Goal: Find specific page/section: Find specific page/section

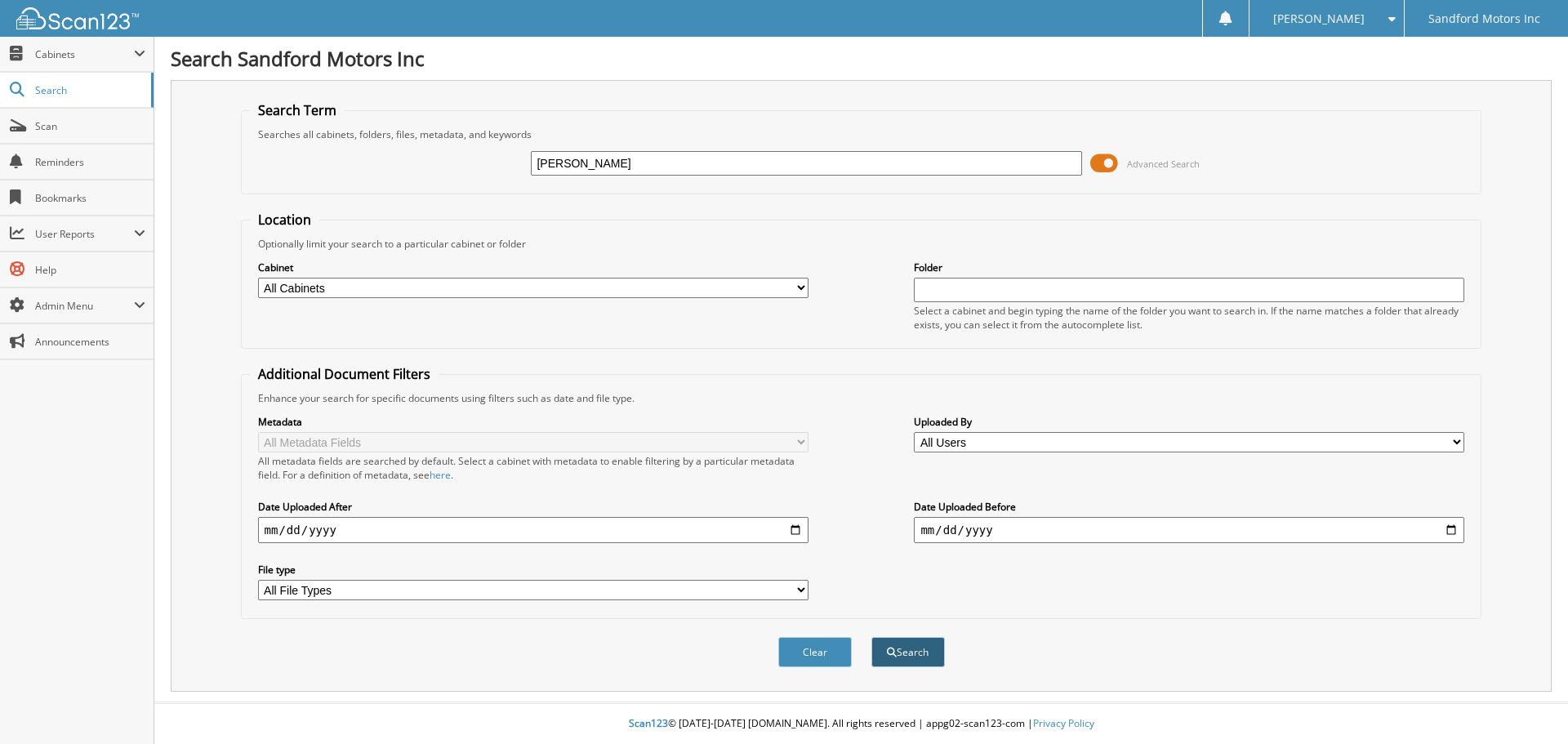
type input "[PERSON_NAME]"
click at [899, 654] on button "Search" at bounding box center [908, 653] width 74 height 30
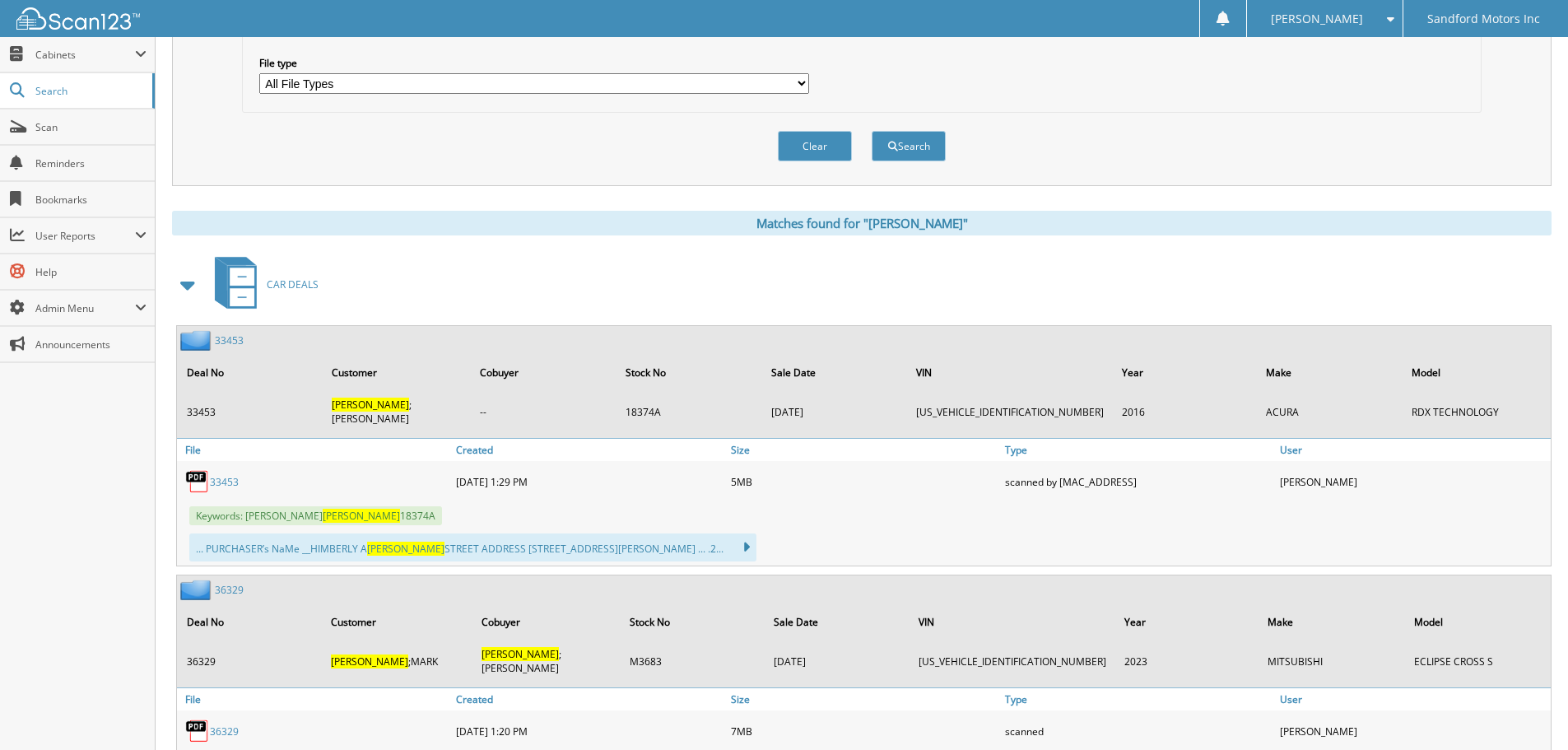
scroll to position [577, 0]
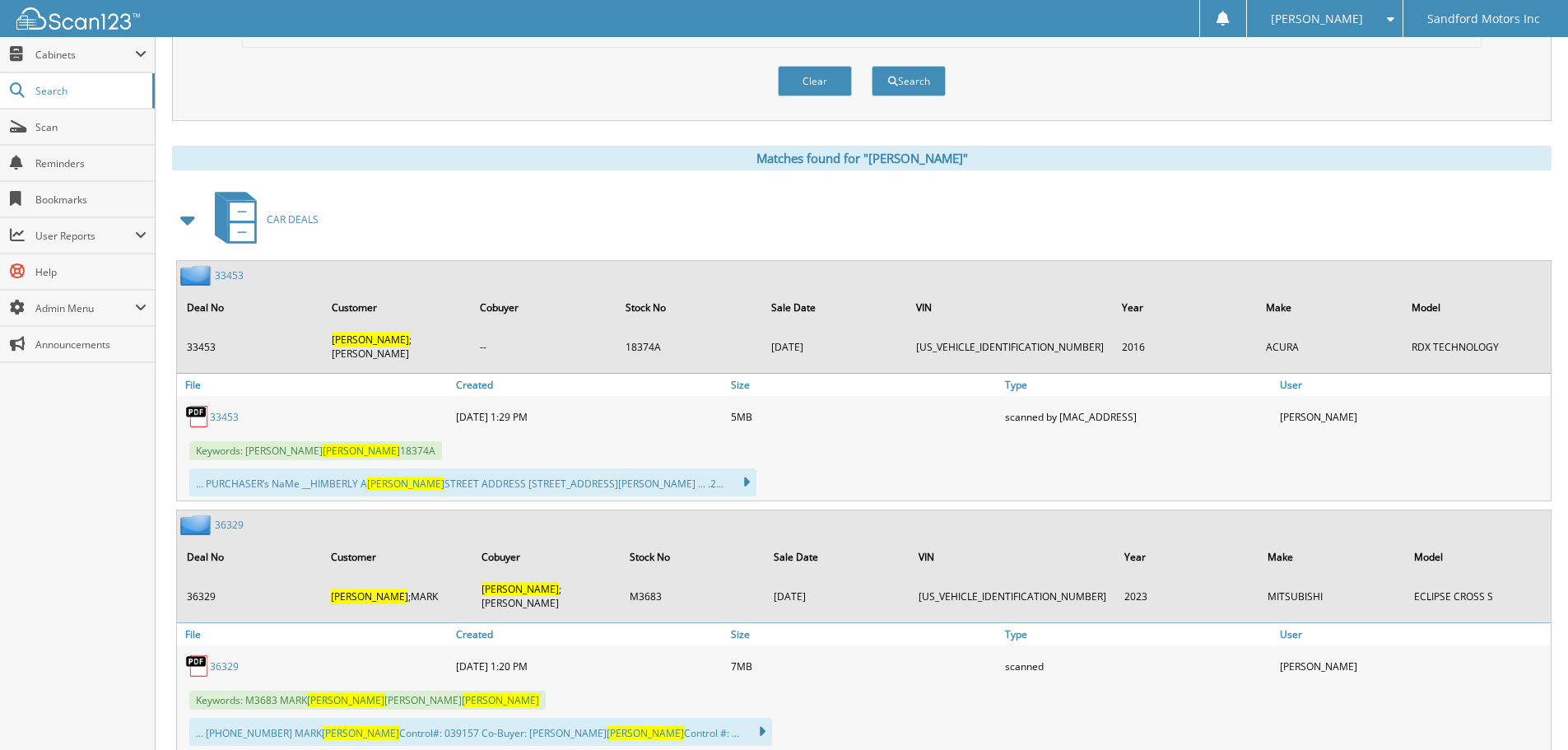
click at [227, 518] on link "36329" at bounding box center [229, 526] width 29 height 14
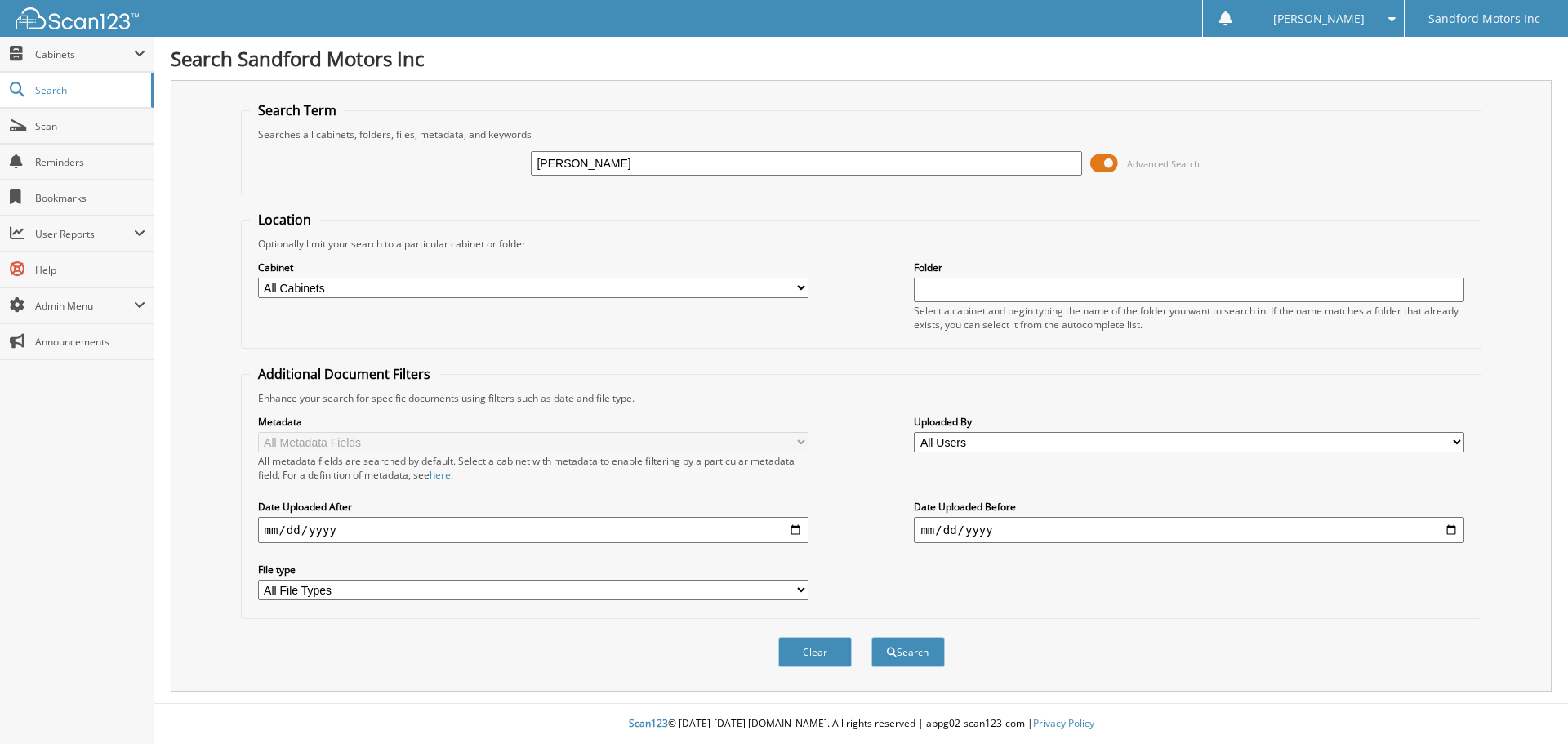
type input "[PERSON_NAME]"
click at [871, 638] on button "Search" at bounding box center [908, 653] width 74 height 30
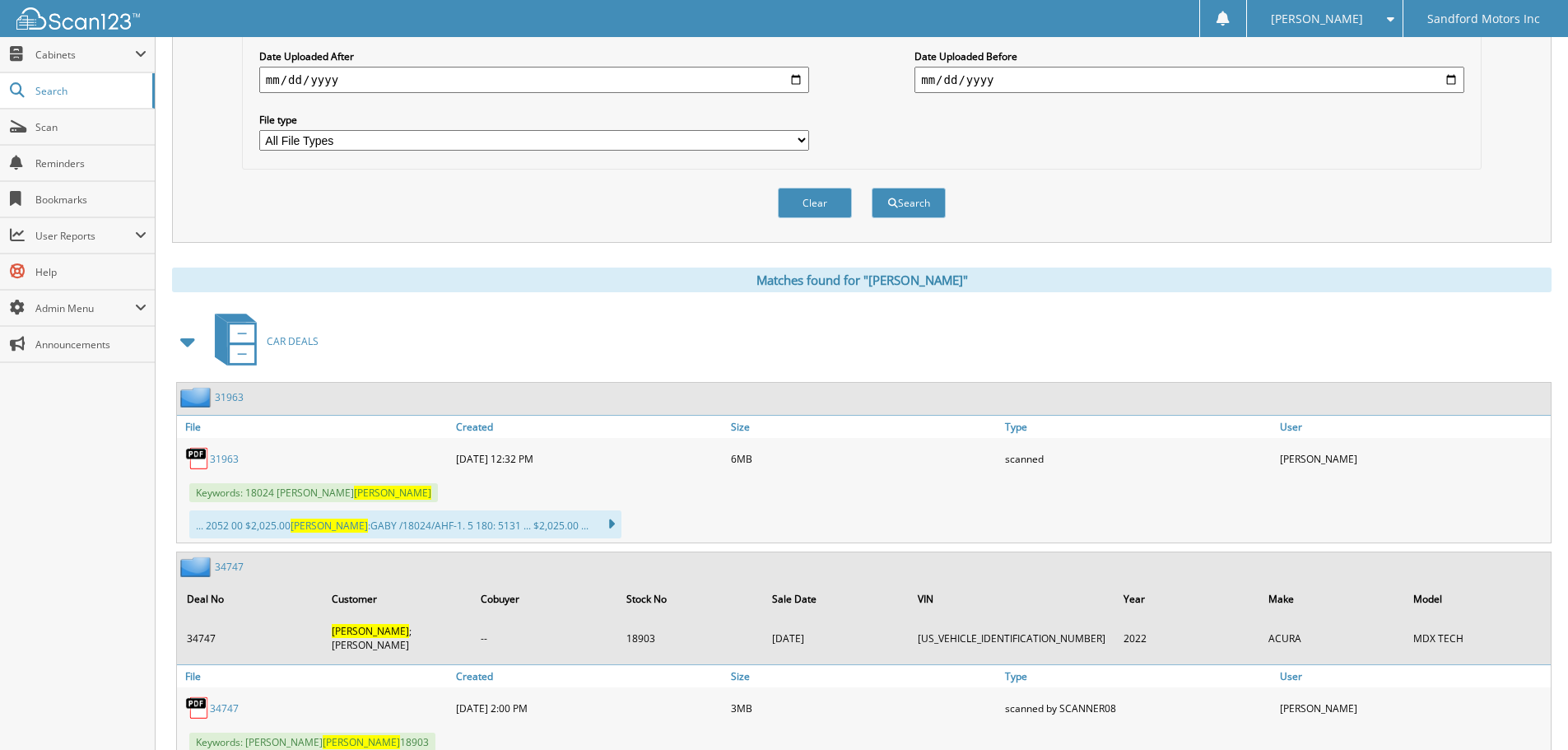
scroll to position [494, 0]
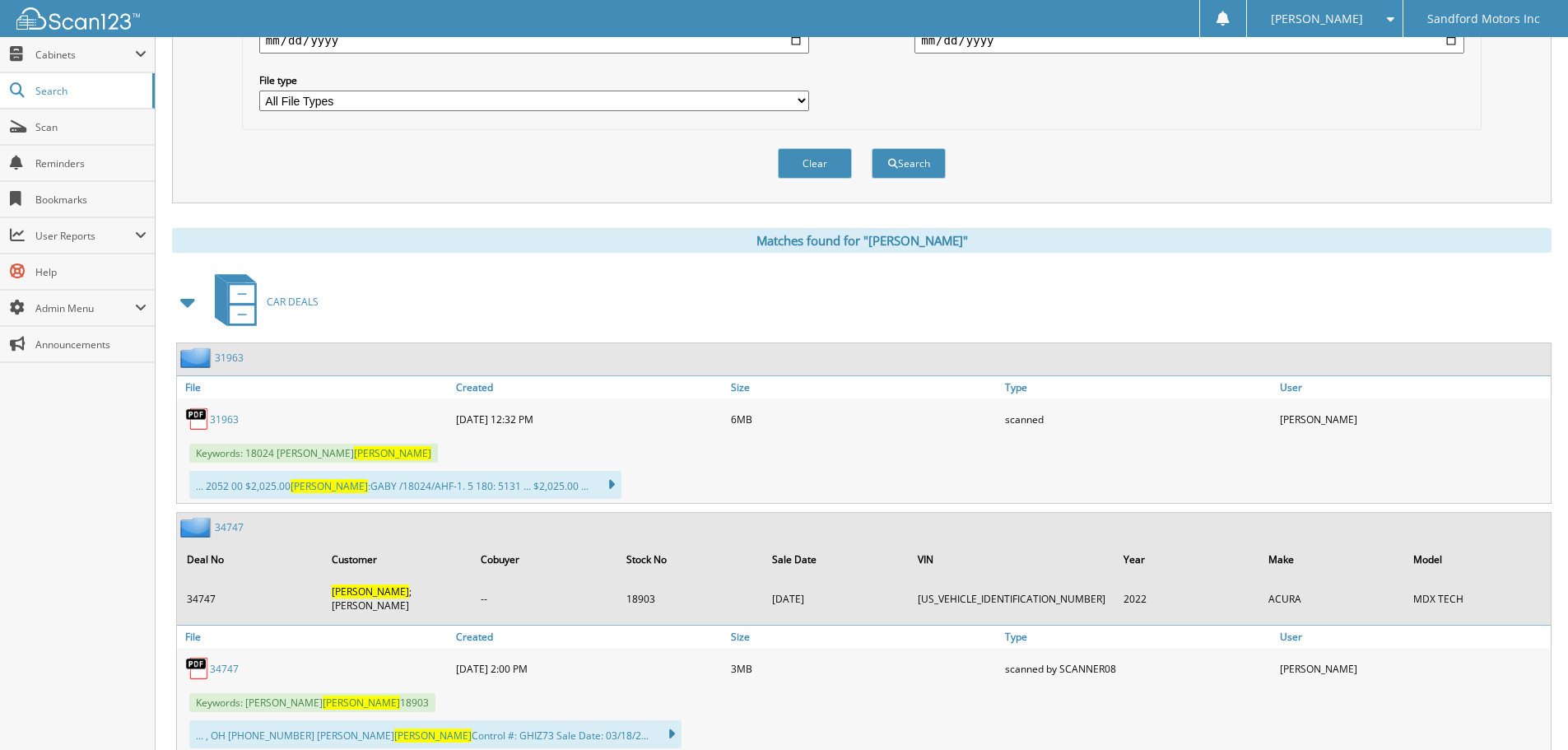
click at [219, 662] on link "34747" at bounding box center [224, 670] width 29 height 14
click at [222, 422] on link "31963" at bounding box center [224, 420] width 29 height 14
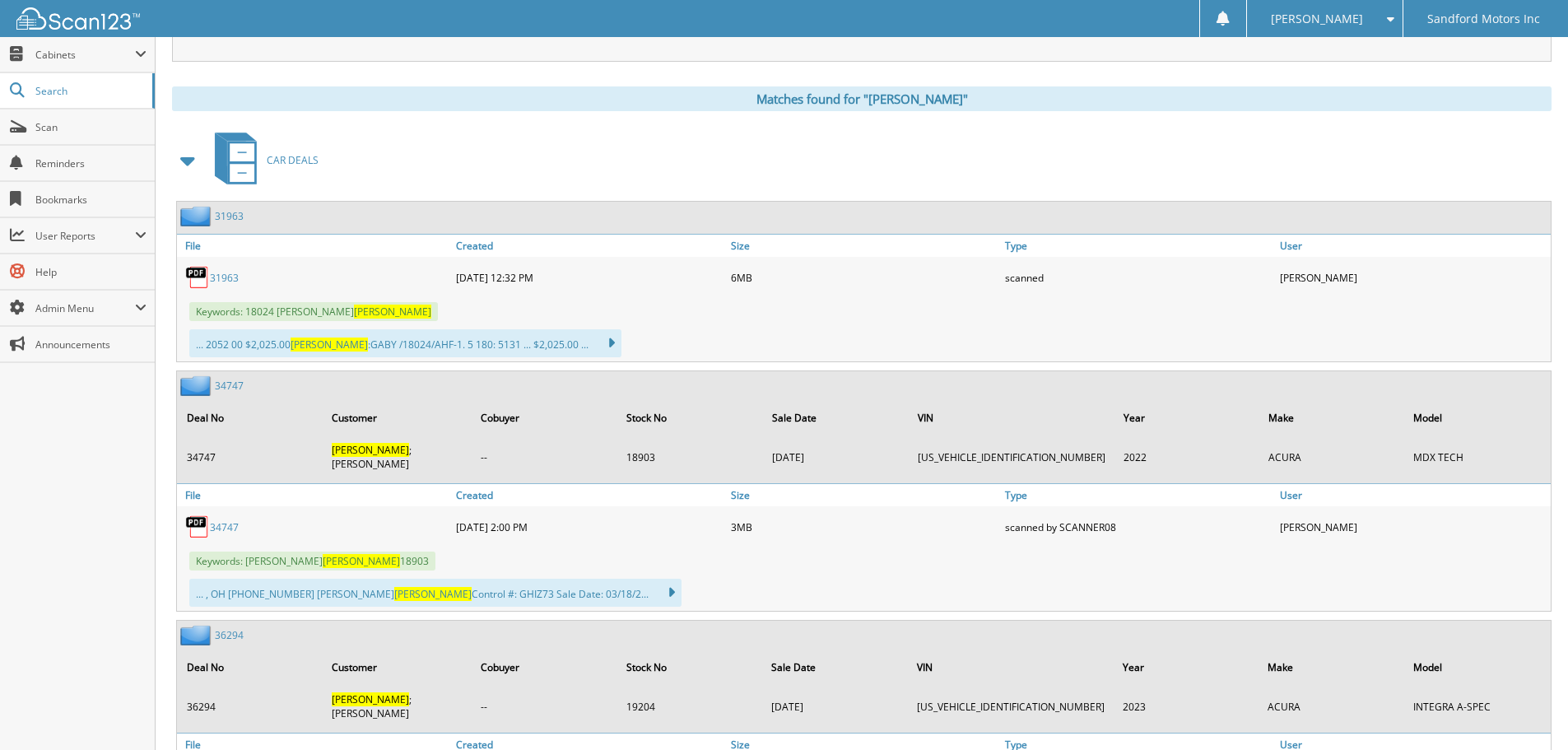
scroll to position [659, 0]
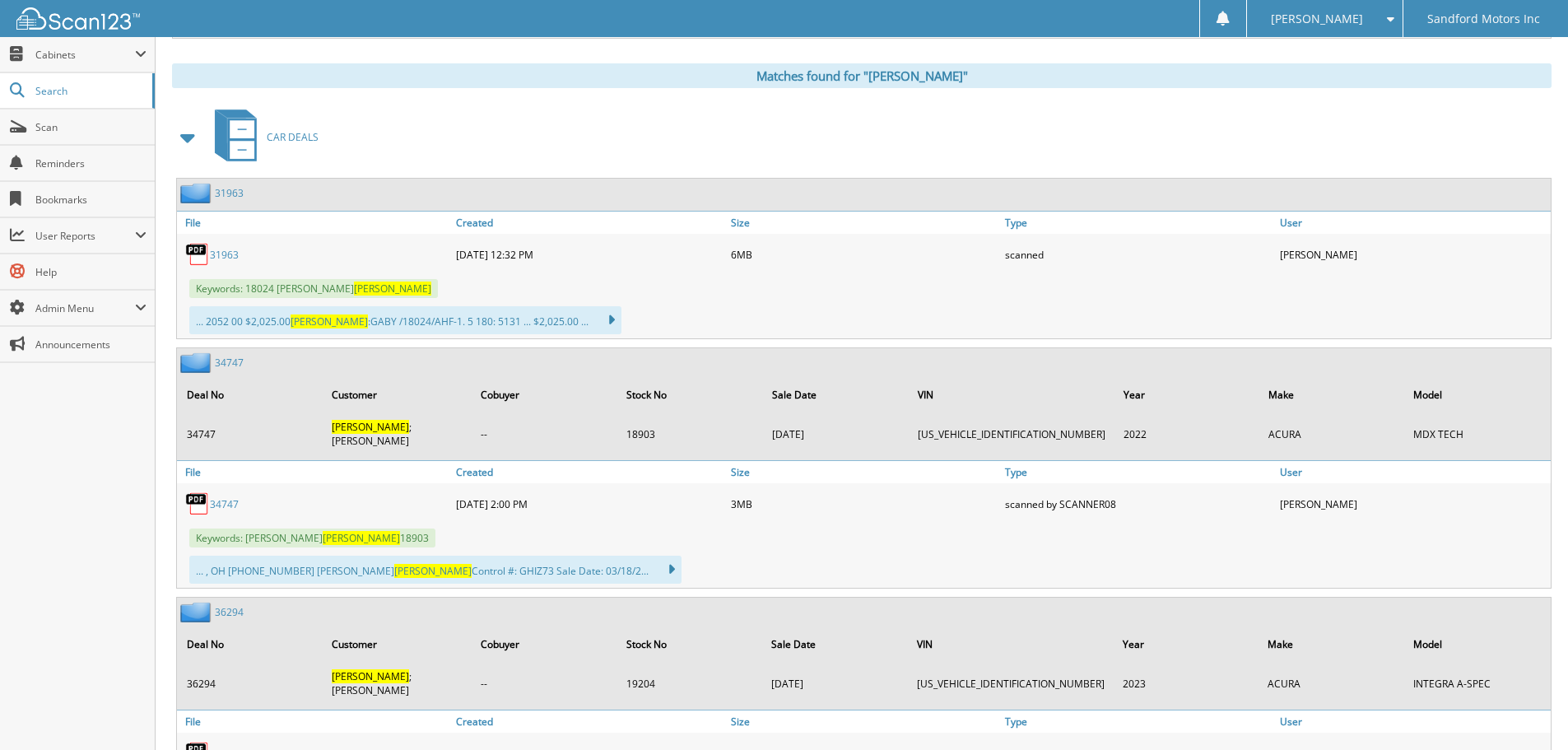
click at [223, 747] on link "36294" at bounding box center [224, 754] width 29 height 14
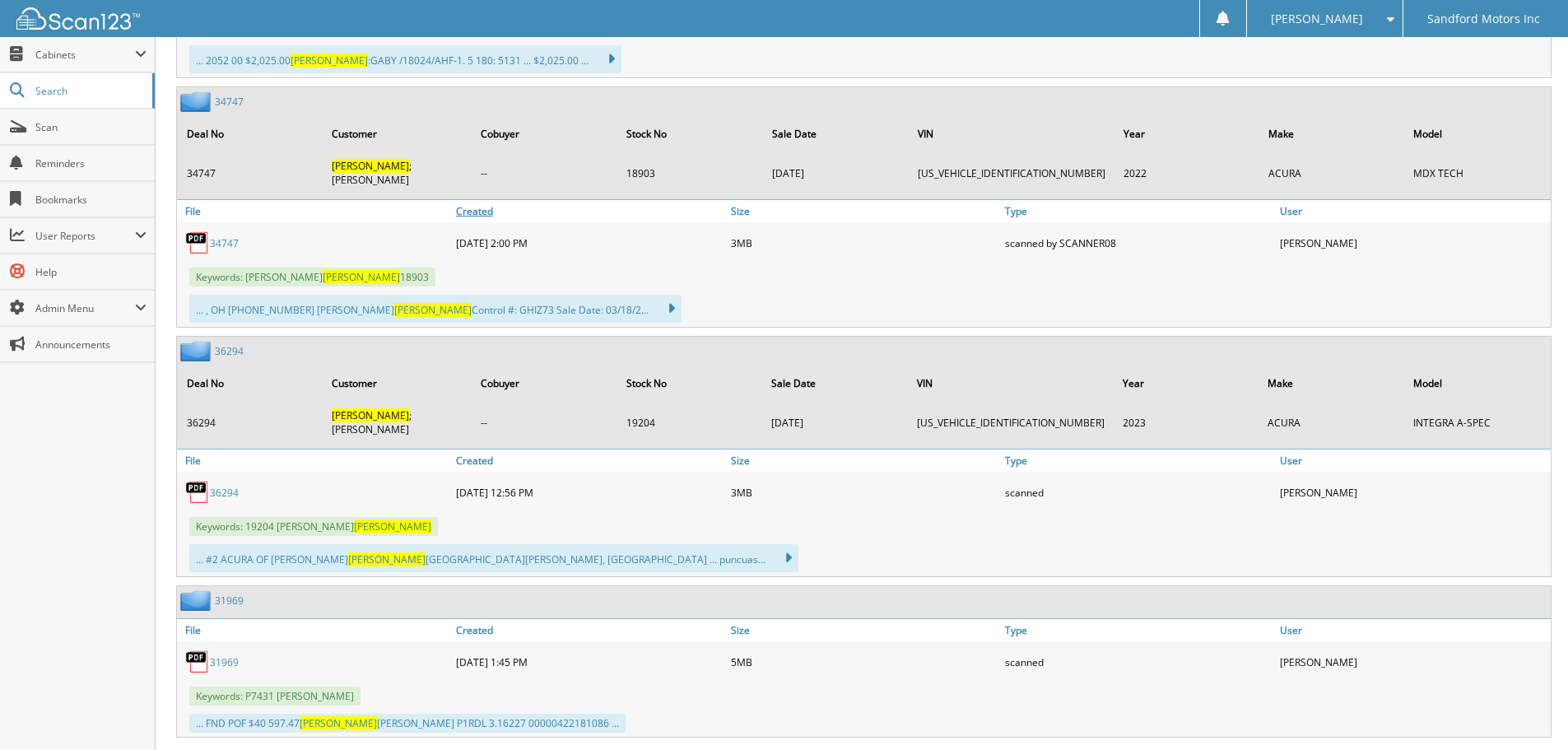
scroll to position [989, 0]
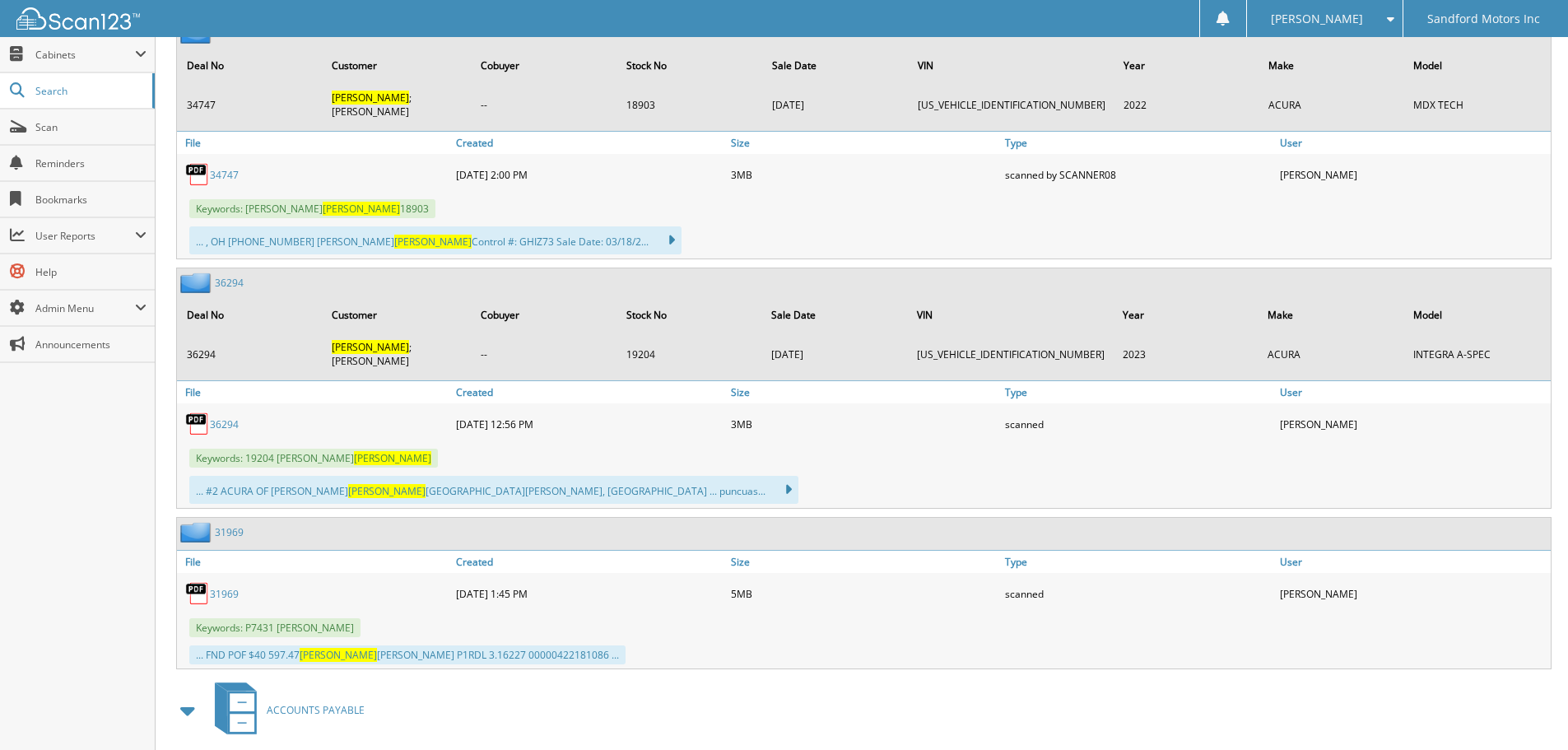
click at [227, 587] on link "31969" at bounding box center [224, 594] width 29 height 14
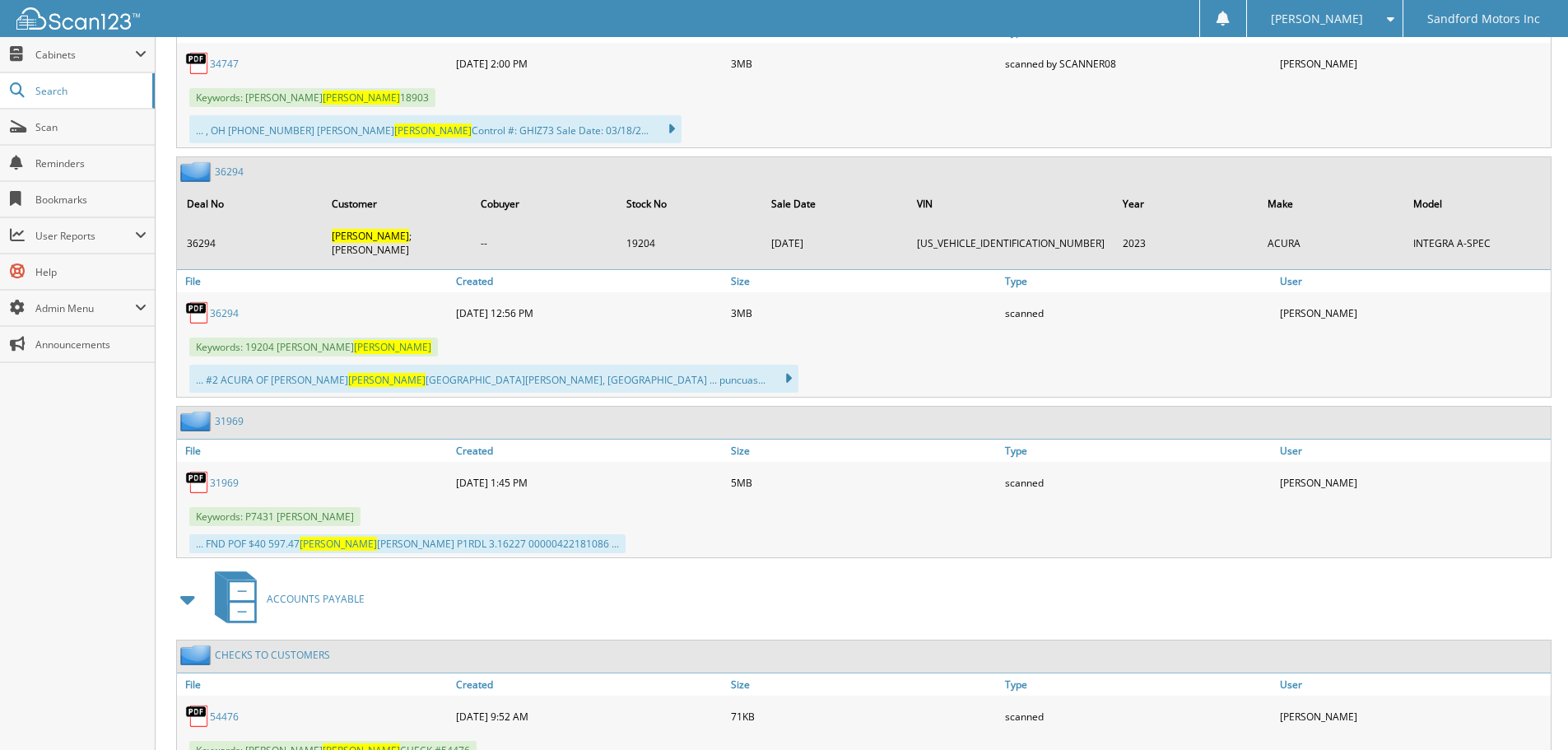
scroll to position [1071, 0]
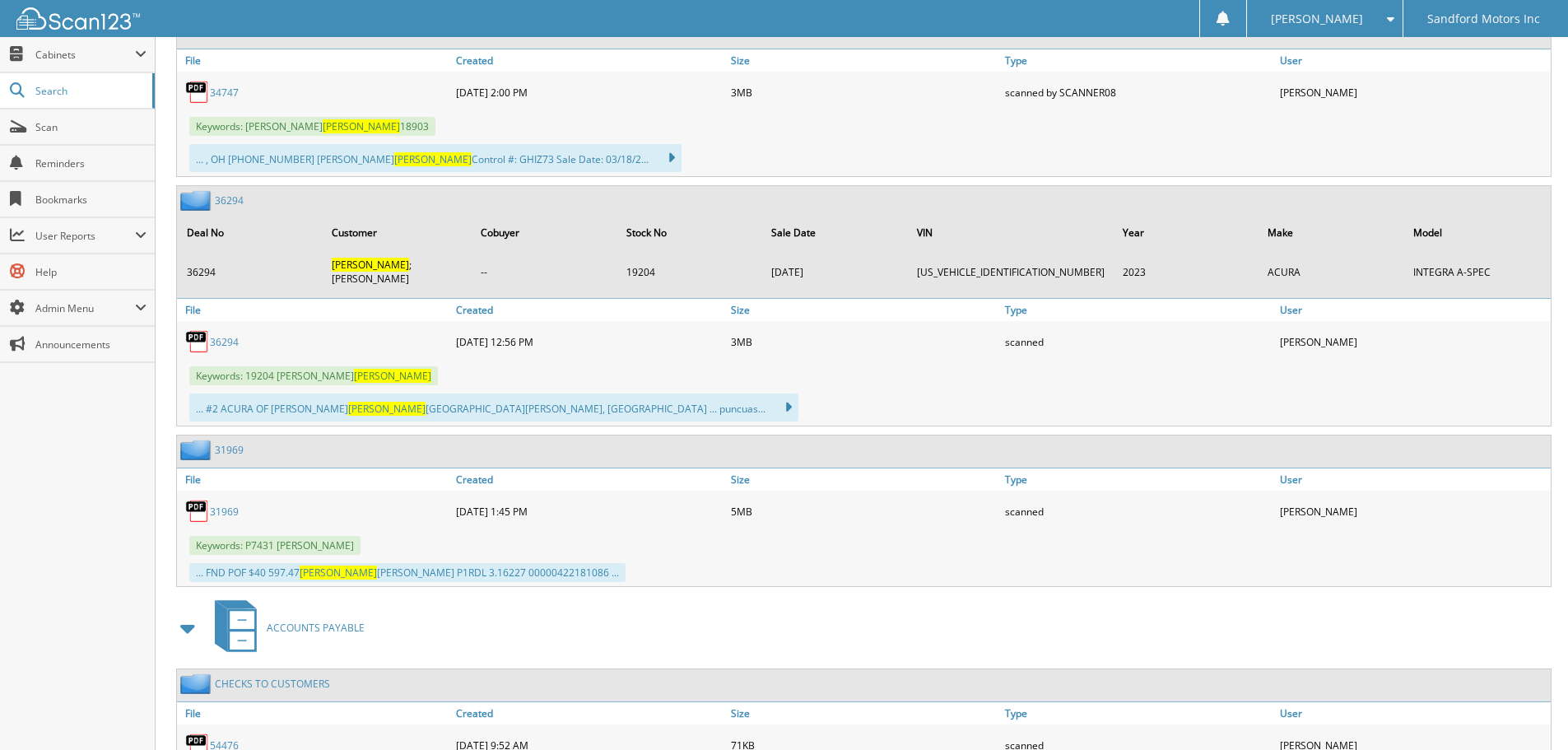
click at [235, 335] on link "36294" at bounding box center [224, 342] width 29 height 14
